Goal: Information Seeking & Learning: Learn about a topic

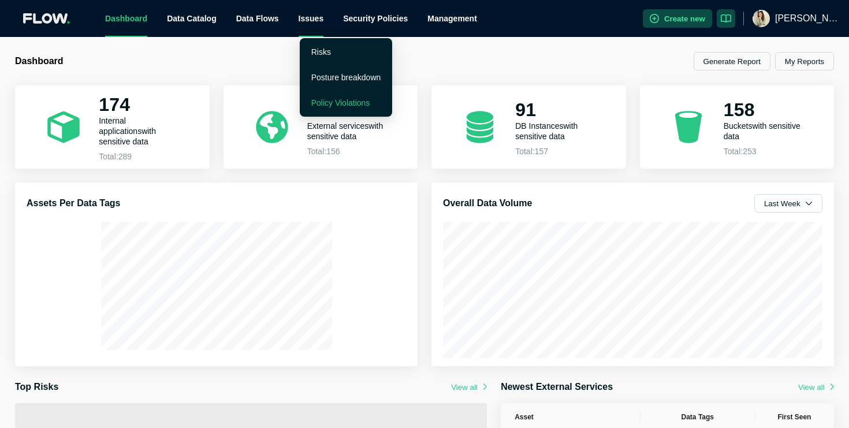
click at [356, 100] on link "Policy Violations" at bounding box center [340, 102] width 59 height 9
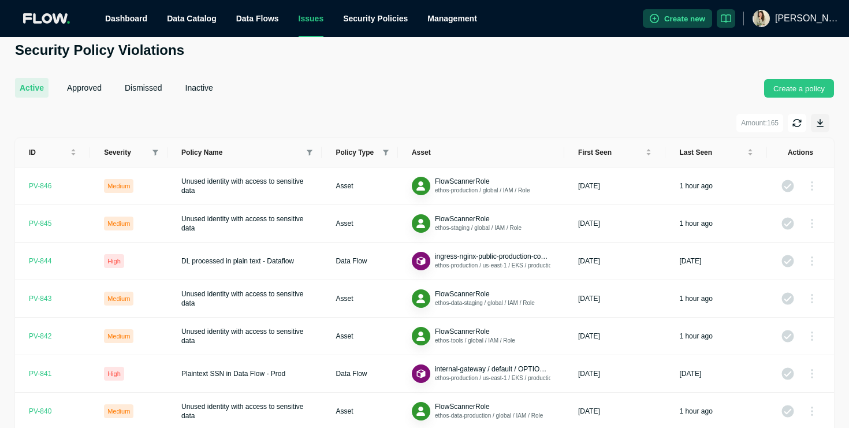
scroll to position [24, 0]
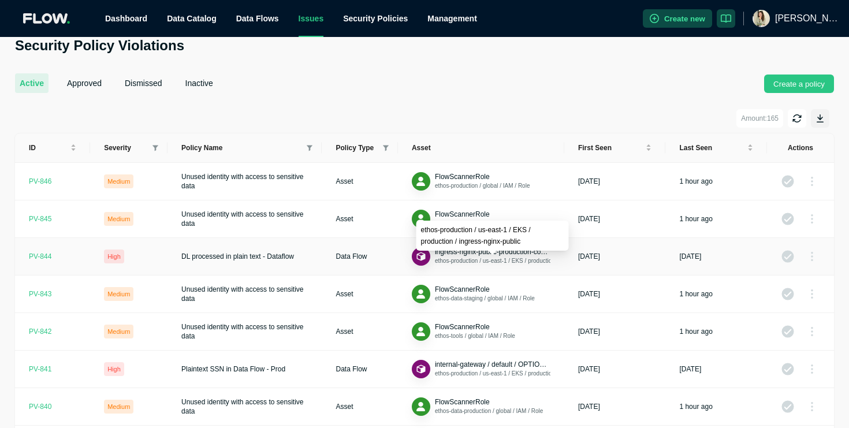
click at [488, 258] on span "ethos-production / us-east-1 / EKS / production / ingress-nginx-public" at bounding box center [523, 260] width 176 height 6
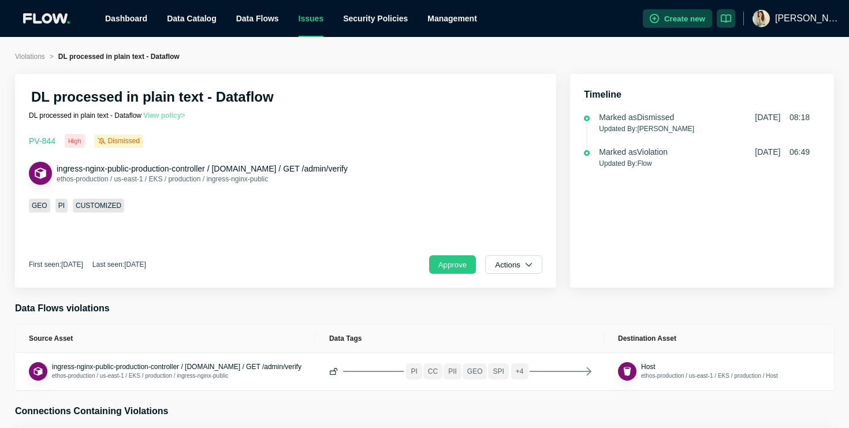
click at [180, 114] on link "View policy >" at bounding box center [164, 115] width 42 height 8
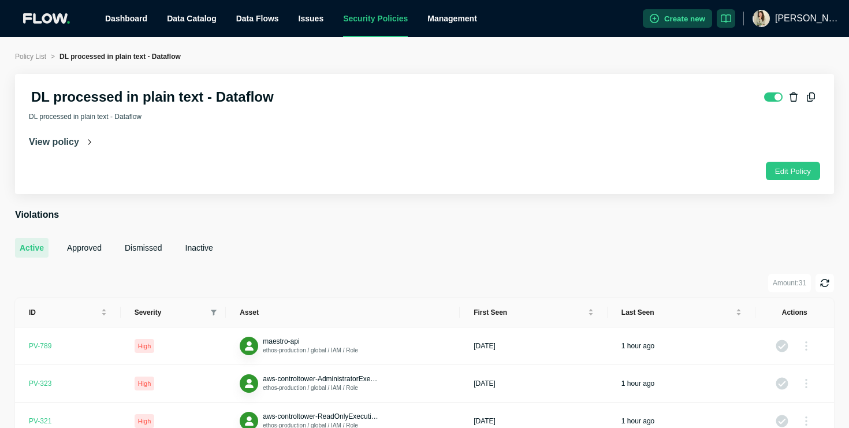
click at [87, 141] on icon at bounding box center [89, 142] width 6 height 6
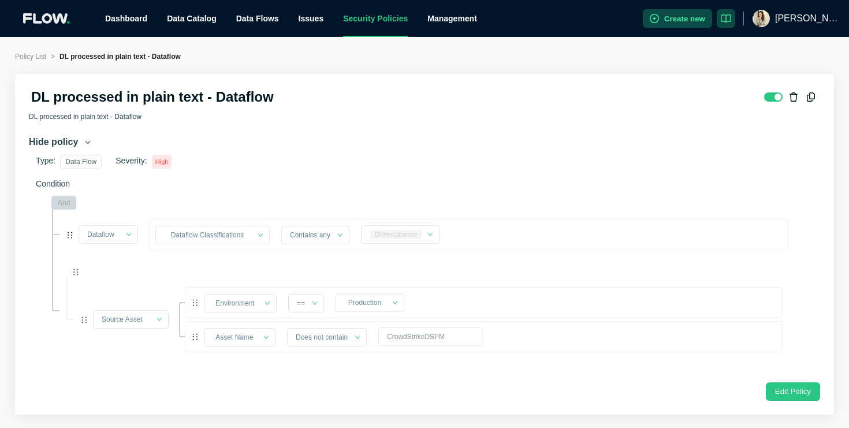
click at [73, 139] on span "Hide policy" at bounding box center [53, 142] width 49 height 12
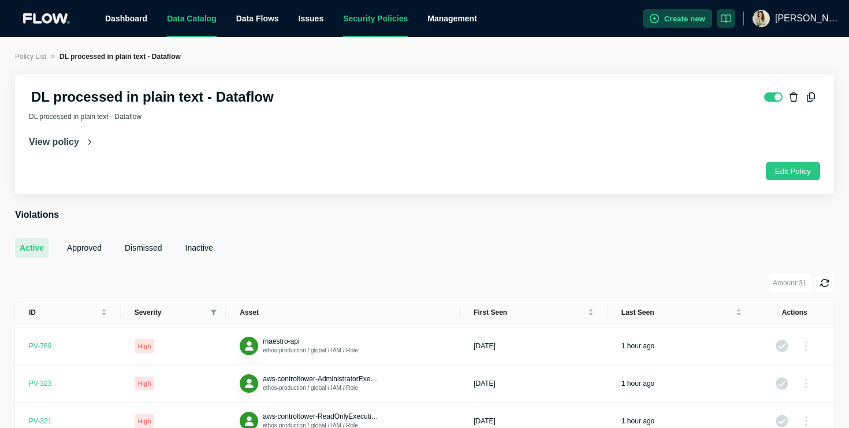
click at [173, 23] on link "Data Catalog" at bounding box center [192, 18] width 50 height 9
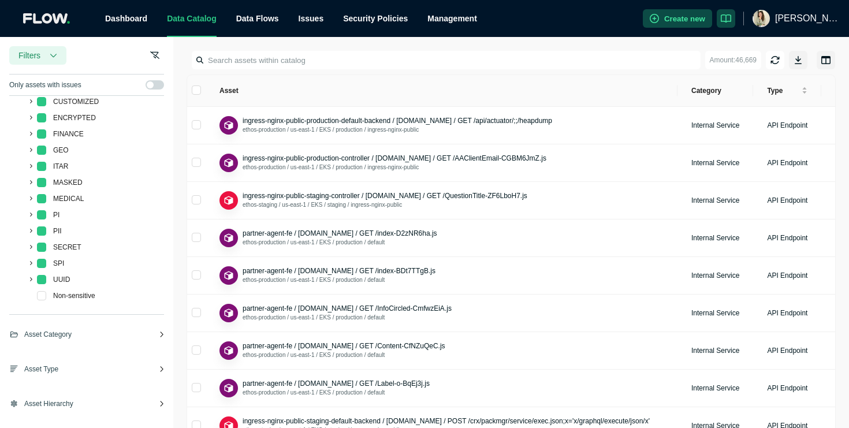
click at [282, 20] on ul "Dashboard Data Catalog Data Flows Issues Security Policies Management" at bounding box center [368, 18] width 547 height 37
click at [301, 24] on div "Issues" at bounding box center [310, 18] width 25 height 37
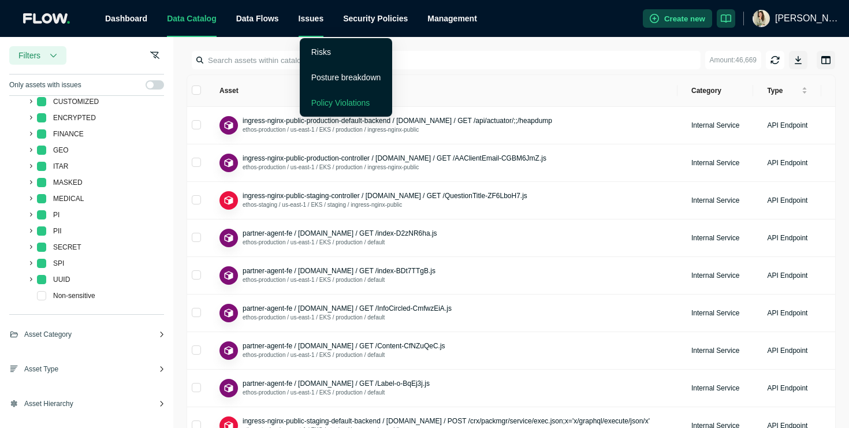
click at [327, 105] on link "Policy Violations" at bounding box center [340, 102] width 59 height 9
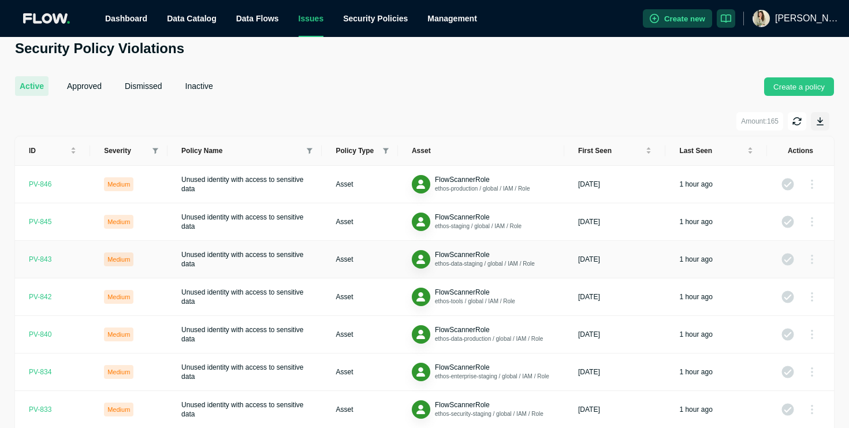
scroll to position [22, 0]
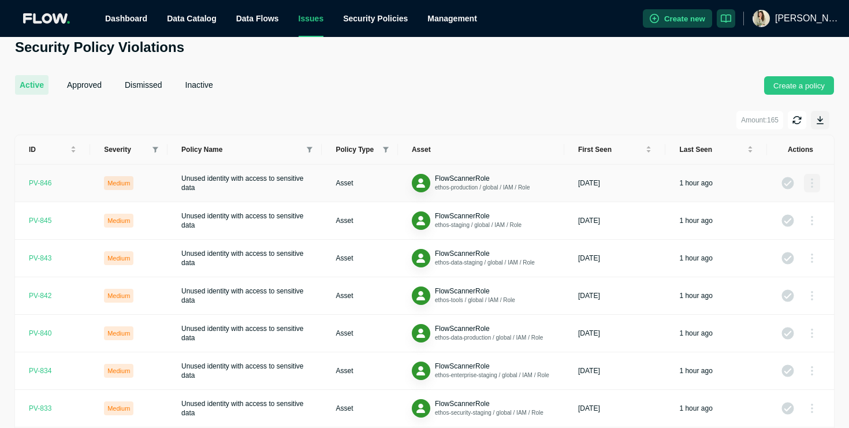
click at [811, 189] on button "button" at bounding box center [812, 183] width 16 height 18
click at [604, 109] on div "active approved dismissed inactive Create a policy Amount: 165 ID Severity Poli…" at bounding box center [424, 412] width 819 height 703
click at [213, 85] on button "inactive" at bounding box center [199, 85] width 37 height 20
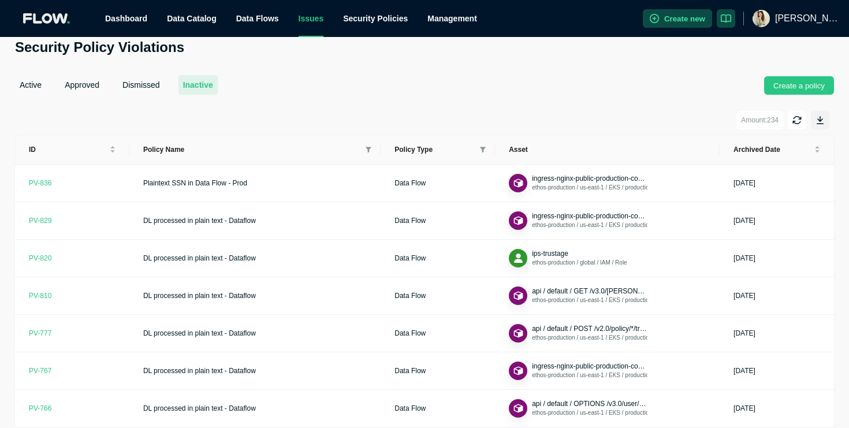
click at [91, 87] on button "approved" at bounding box center [82, 85] width 44 height 20
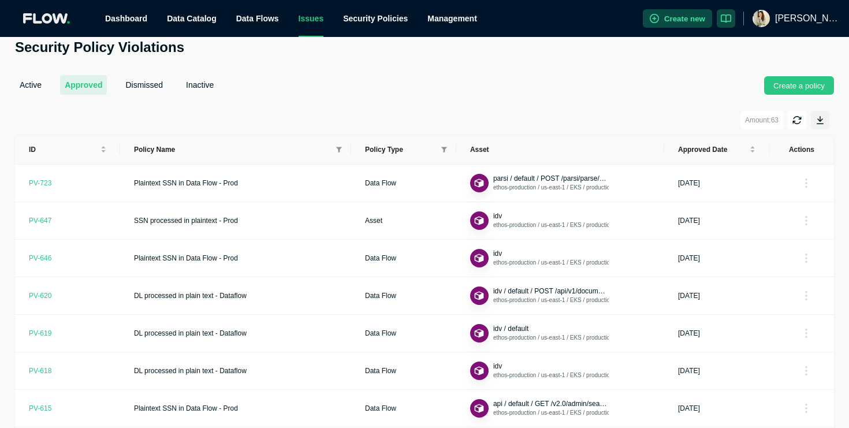
click at [39, 84] on button "active" at bounding box center [30, 85] width 31 height 20
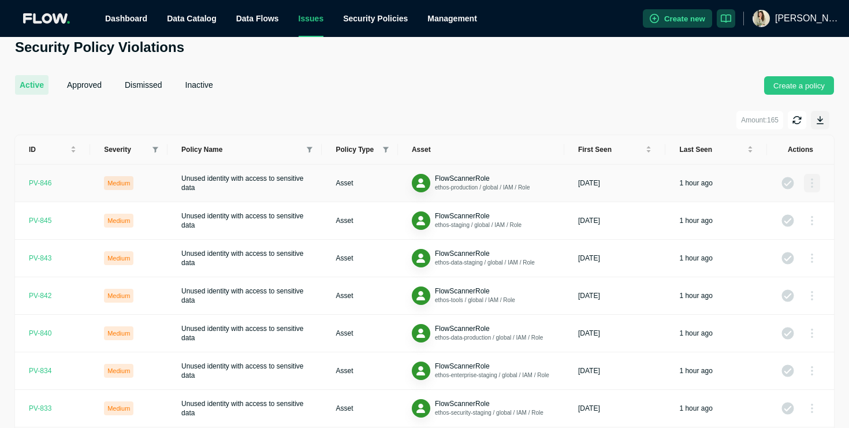
click at [811, 190] on button "button" at bounding box center [812, 183] width 16 height 18
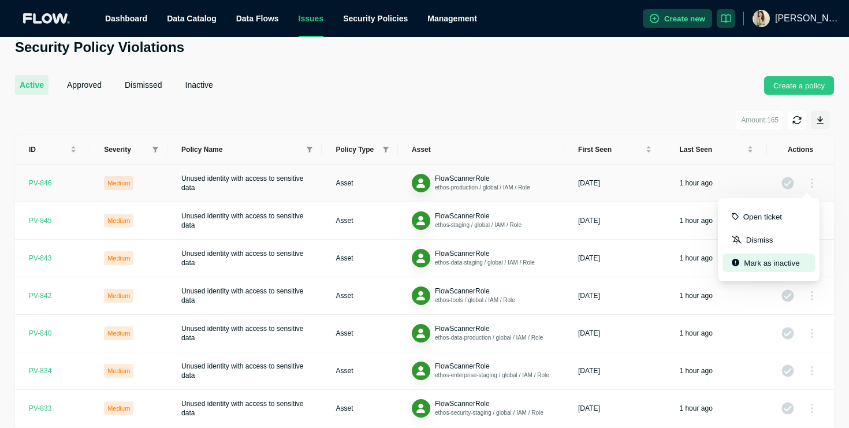
click at [776, 260] on button "Mark as inactive" at bounding box center [768, 262] width 92 height 18
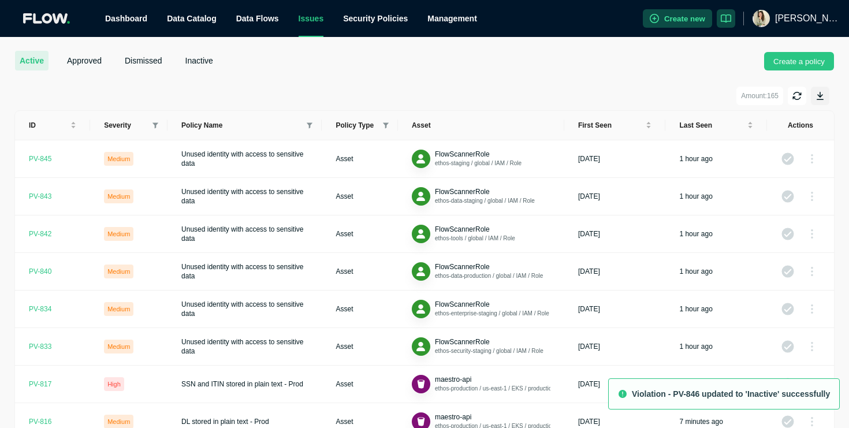
scroll to position [52, 0]
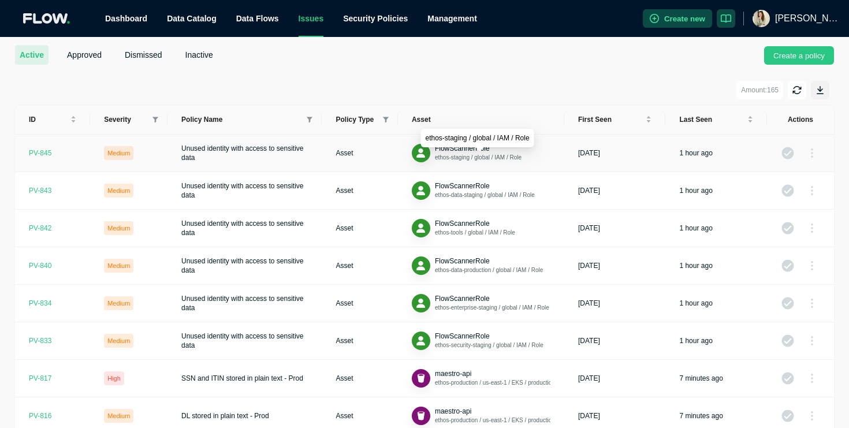
click at [484, 154] on span "ethos-staging / global / IAM / Role" at bounding box center [478, 157] width 87 height 6
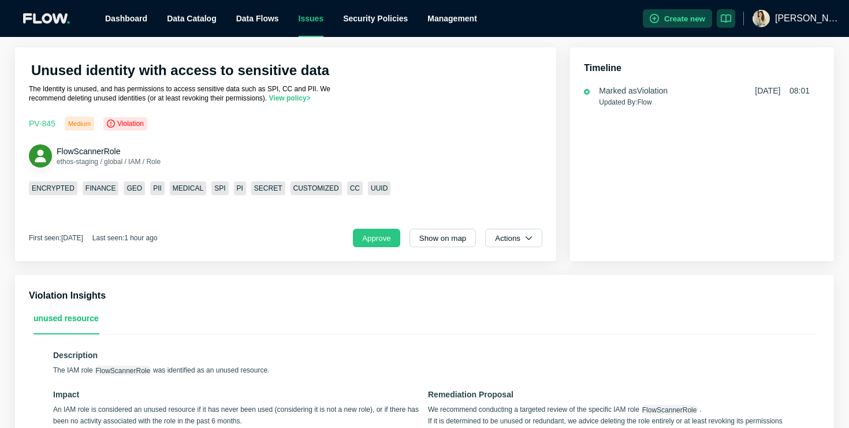
scroll to position [27, 0]
click at [311, 99] on link "View policy >" at bounding box center [290, 98] width 42 height 8
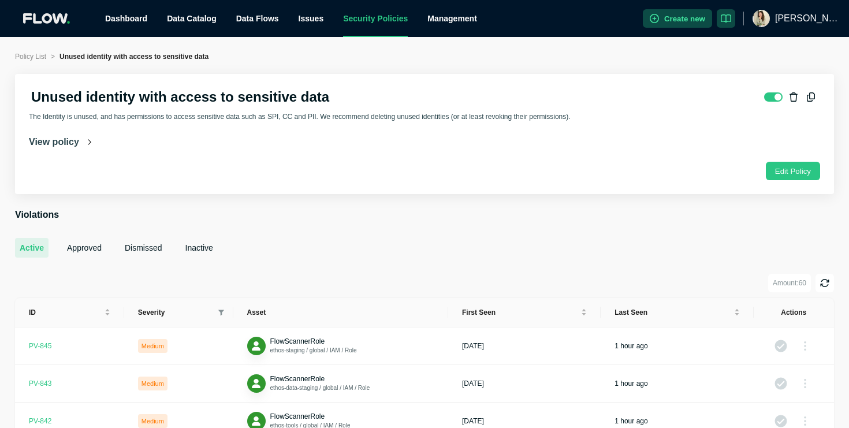
click at [83, 141] on div "View policy" at bounding box center [60, 142] width 63 height 12
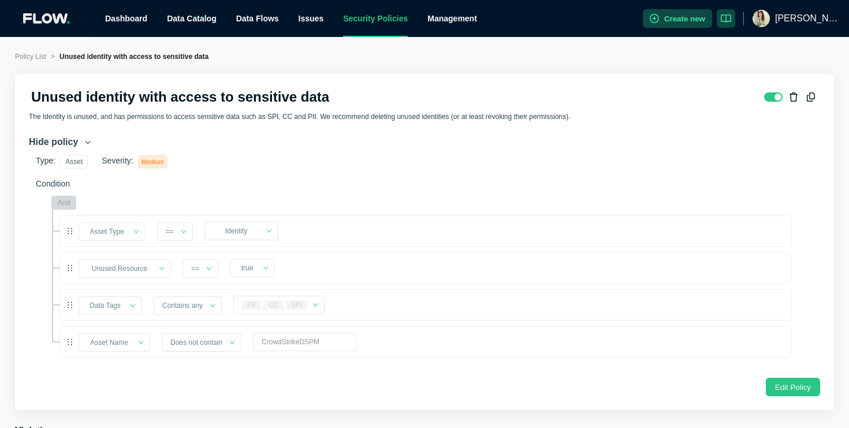
click at [372, 23] on link "Security Policies" at bounding box center [375, 18] width 65 height 9
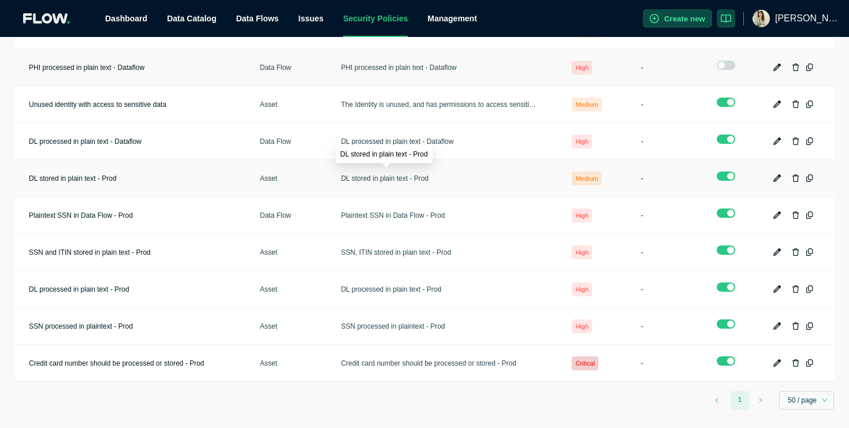
scroll to position [170, 0]
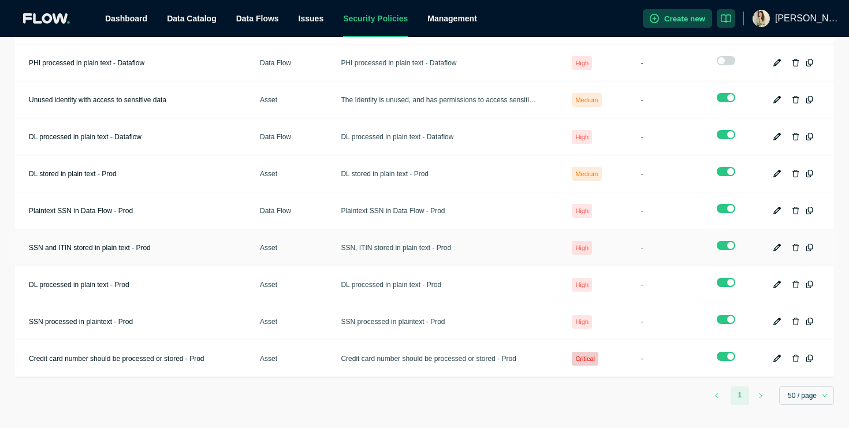
click at [385, 257] on td "SSN, ITIN stored in plain text - Prod" at bounding box center [442, 247] width 231 height 37
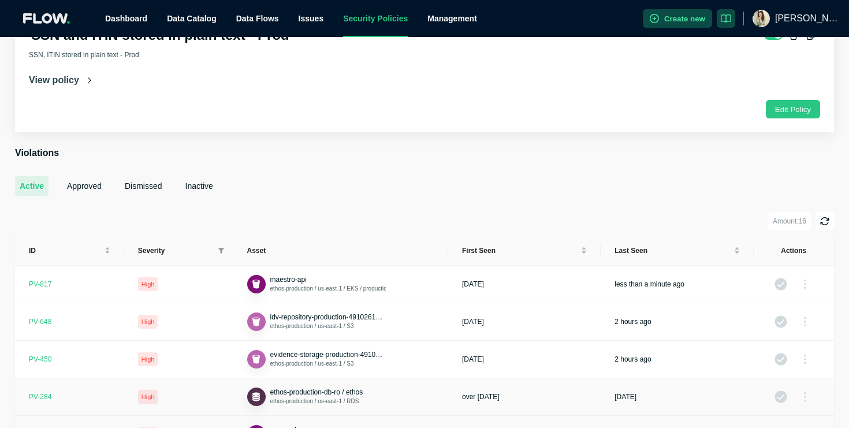
scroll to position [55, 0]
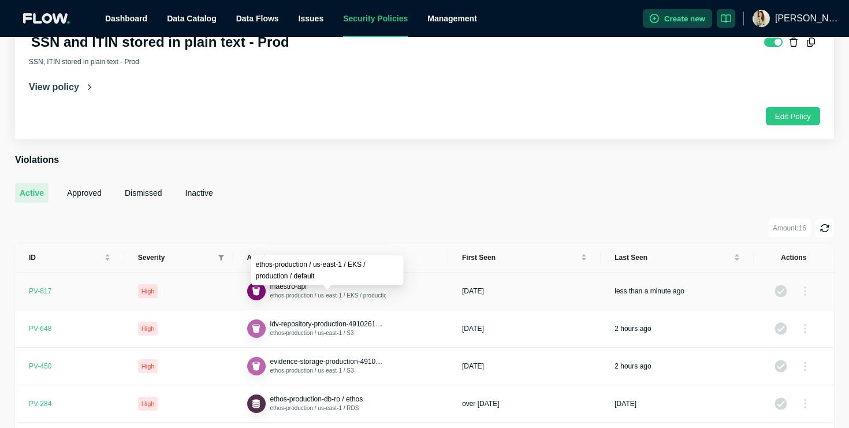
click at [340, 296] on span "ethos-production / us-east-1 / EKS / production / default" at bounding box center [341, 295] width 142 height 6
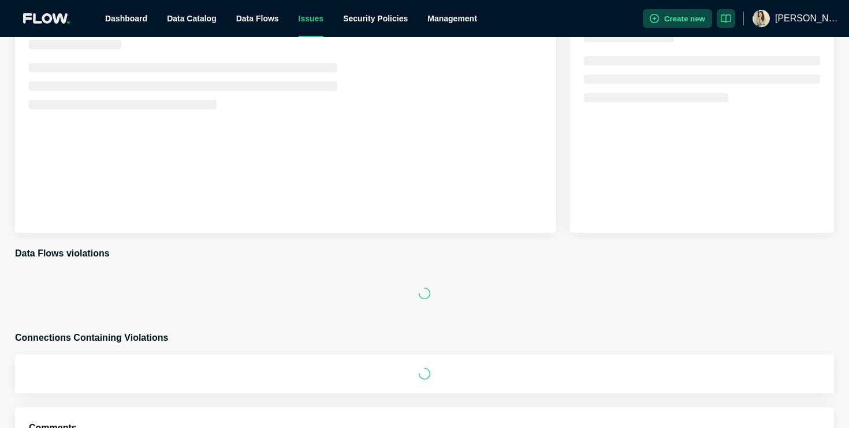
scroll to position [5, 0]
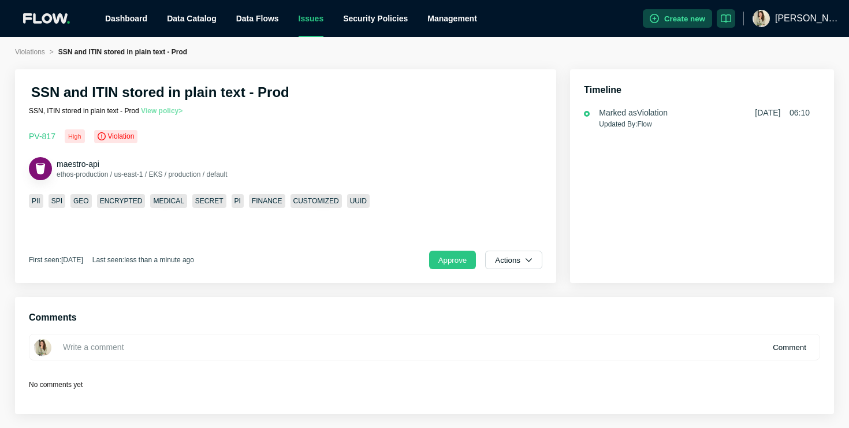
click at [173, 110] on link "View policy >" at bounding box center [162, 111] width 42 height 8
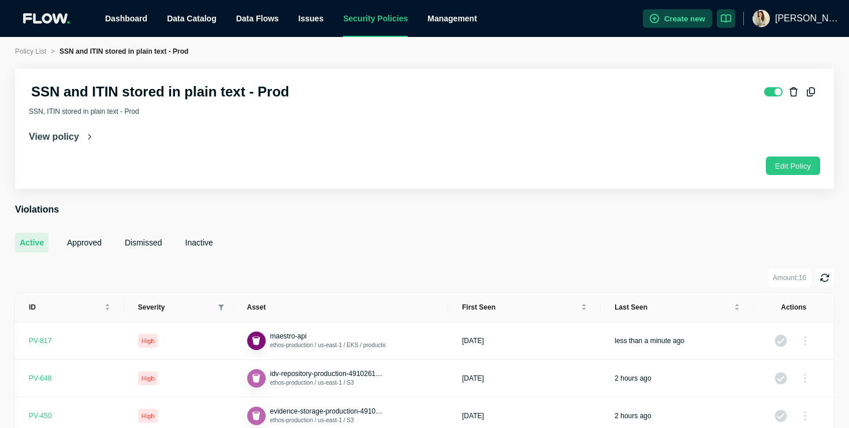
scroll to position [28, 0]
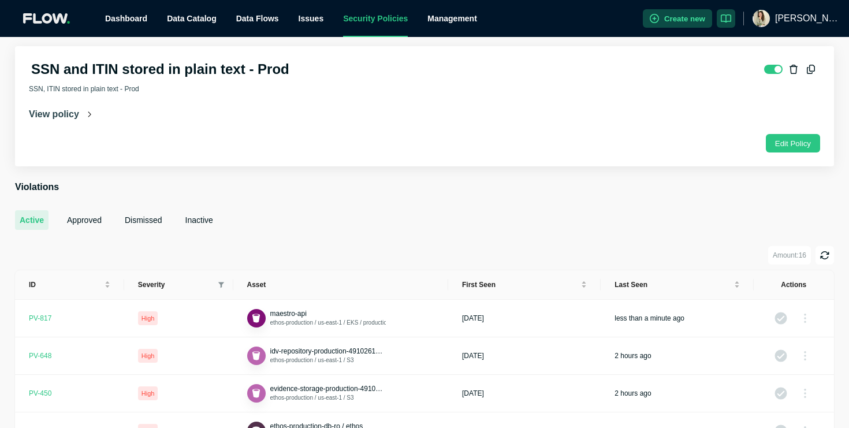
click at [88, 107] on section "SSN and ITIN stored in plain text - Prod SSN, ITIN stored in plain text - Prod …" at bounding box center [424, 106] width 819 height 120
click at [88, 114] on icon at bounding box center [89, 114] width 6 height 6
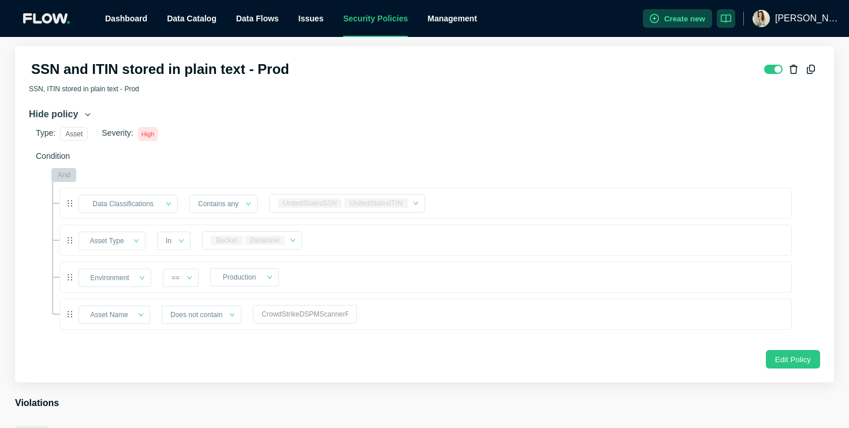
click at [88, 114] on icon at bounding box center [87, 114] width 5 height 3
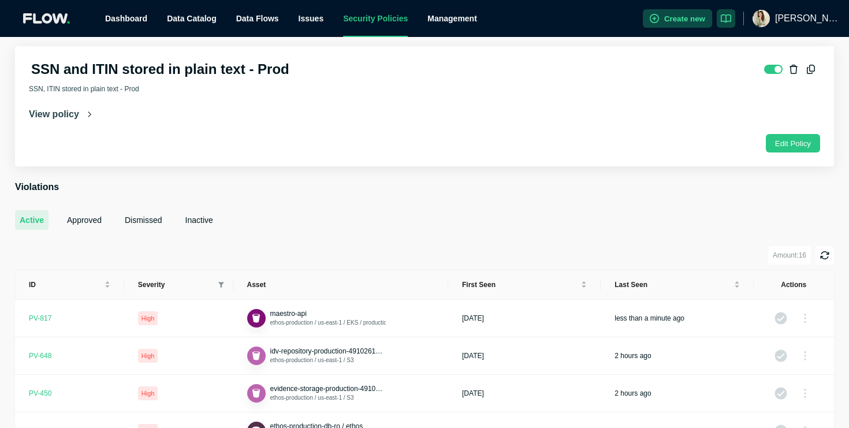
click at [388, 23] on link "Security Policies" at bounding box center [375, 18] width 65 height 9
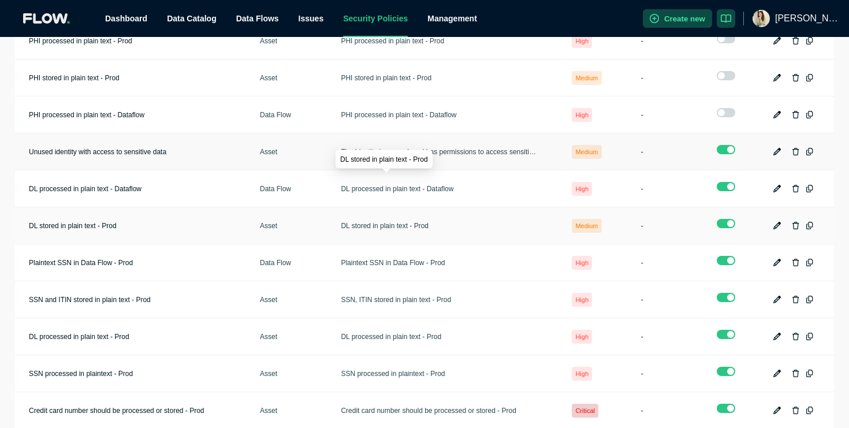
scroll to position [170, 0]
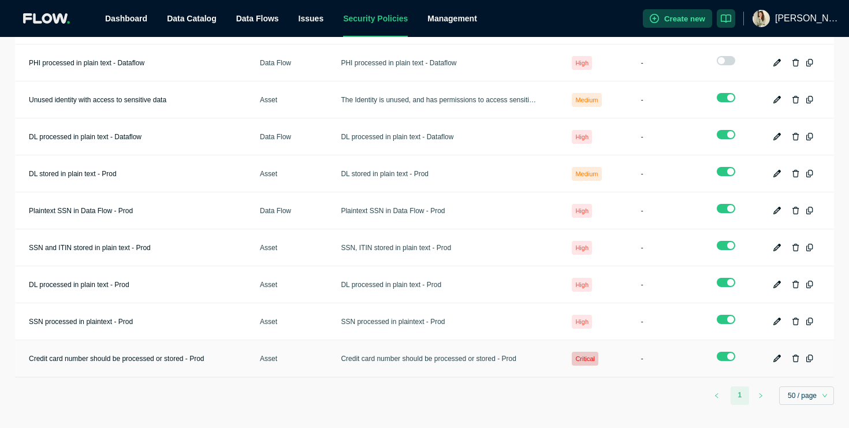
click at [396, 364] on td "Credit card number should be processed or stored - Prod" at bounding box center [442, 358] width 231 height 37
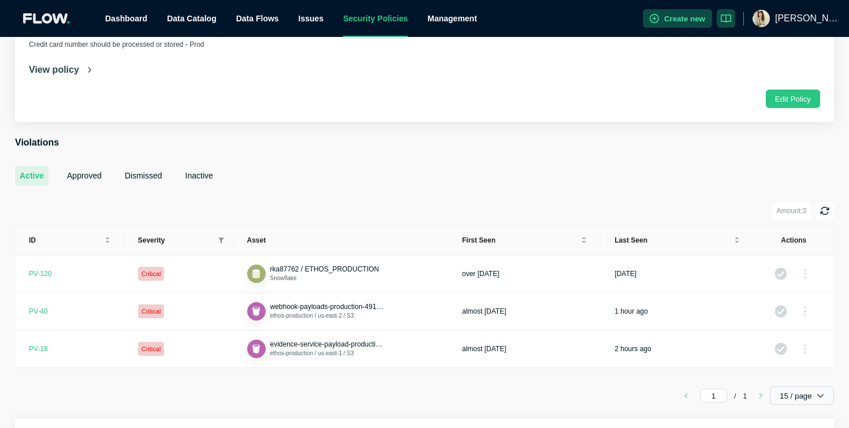
scroll to position [80, 0]
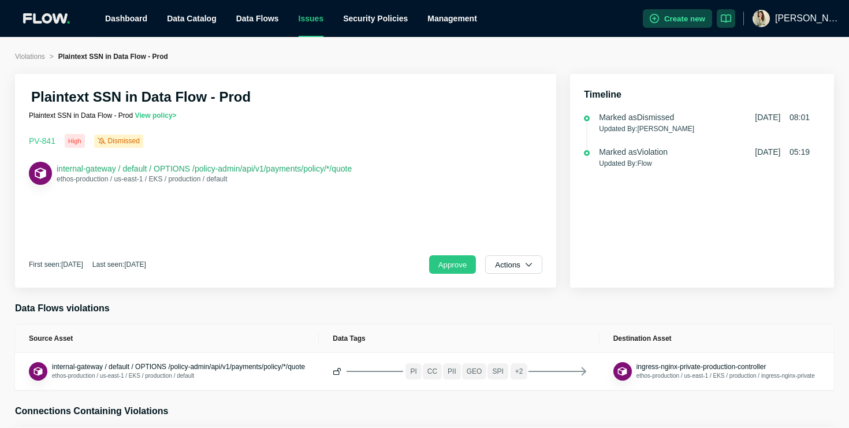
click at [334, 170] on span "internal-gateway / default / OPTIONS /policy-admin/api/v1/payments/policy/*/quo…" at bounding box center [204, 168] width 295 height 9
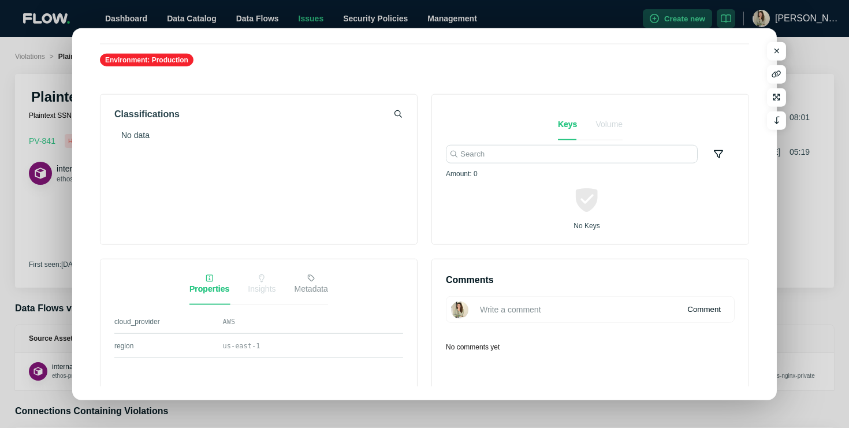
scroll to position [81, 0]
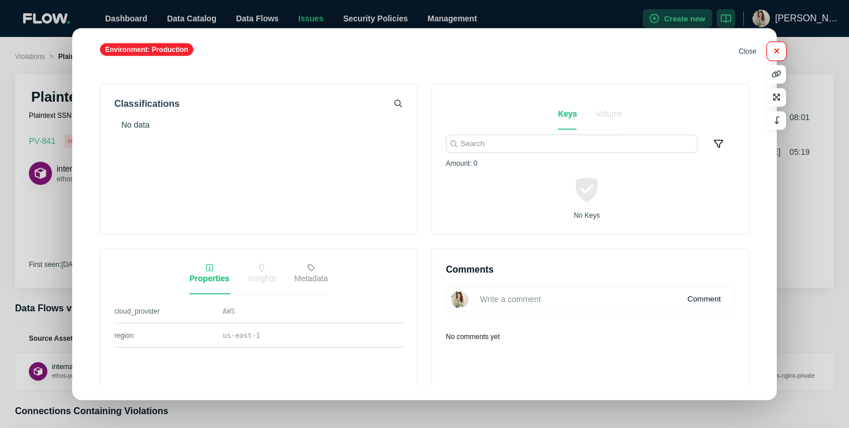
click at [776, 51] on icon "button" at bounding box center [776, 50] width 5 height 5
